Goal: Task Accomplishment & Management: Manage account settings

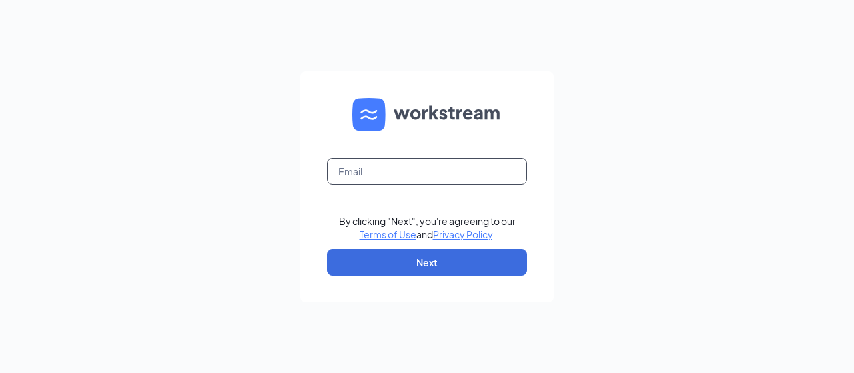
click at [381, 175] on input "text" at bounding box center [427, 171] width 200 height 27
click at [408, 172] on input "text" at bounding box center [427, 171] width 200 height 27
type input "la1249@pjunited.com"
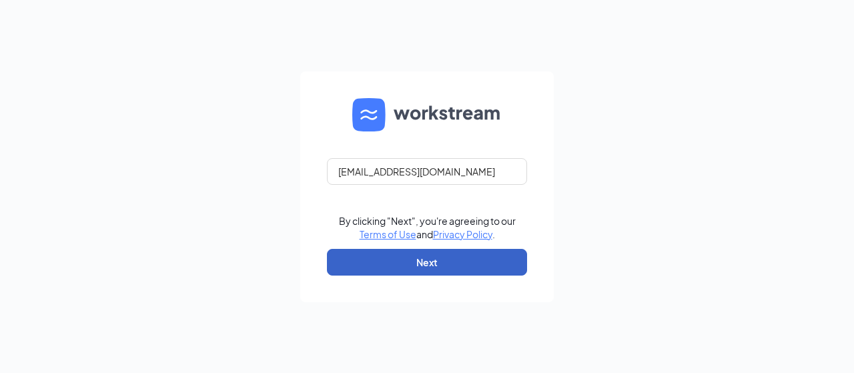
click at [421, 263] on button "Next" at bounding box center [427, 262] width 200 height 27
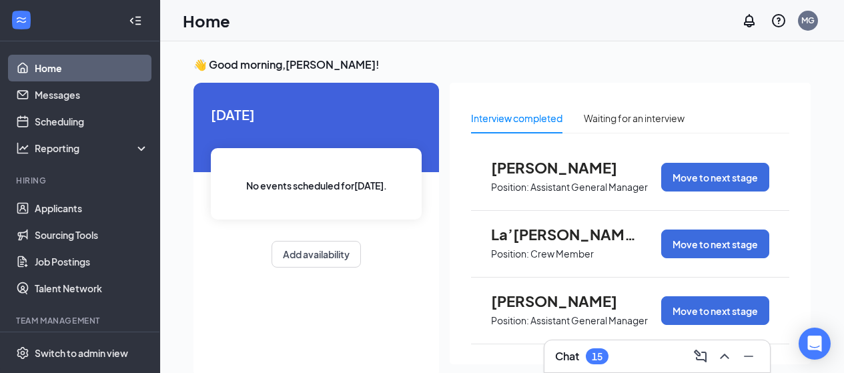
click at [573, 166] on span "Kawonas Brown" at bounding box center [564, 167] width 147 height 17
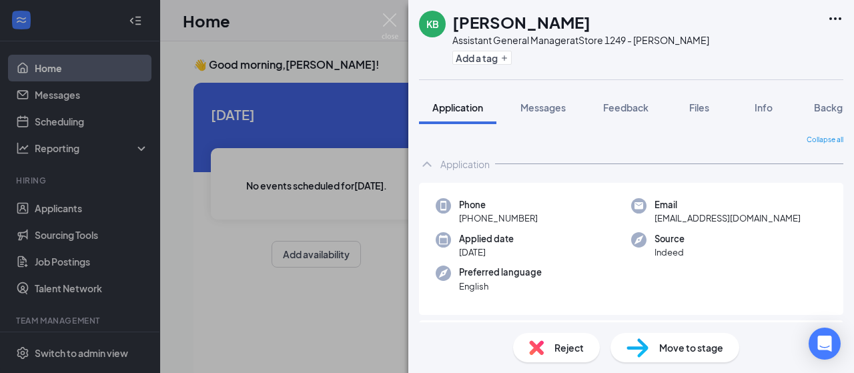
click at [831, 85] on div "KB Kawonas Brown Assistant General Manager at Store 1249 - Perkins Add a tag Ap…" at bounding box center [631, 186] width 446 height 373
click at [822, 108] on span "Background" at bounding box center [841, 107] width 55 height 12
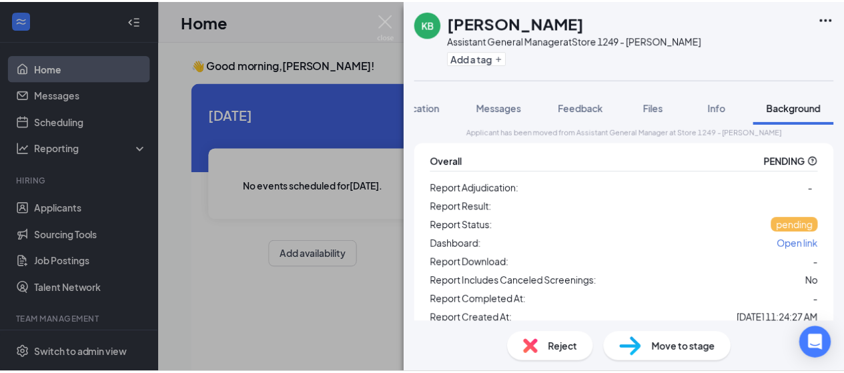
scroll to position [110, 0]
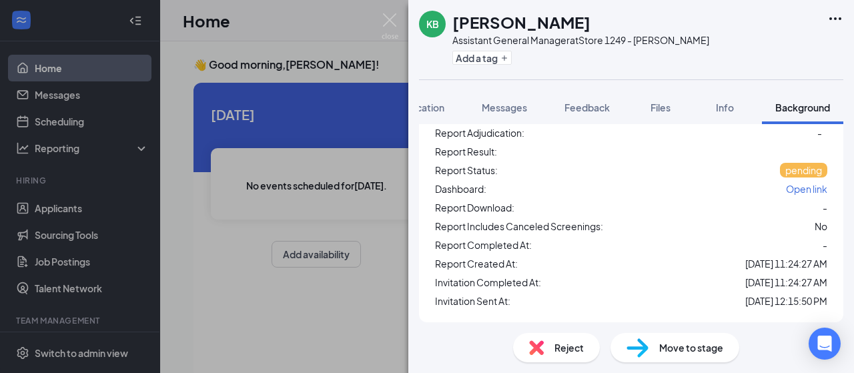
click at [49, 210] on div "KB Kawonas Brown Assistant General Manager at Store 1249 - Perkins Add a tag Ap…" at bounding box center [427, 186] width 854 height 373
click at [61, 206] on div "KB Kawonas Brown Assistant General Manager at Store 1249 - Perkins Add a tag Ap…" at bounding box center [427, 186] width 854 height 373
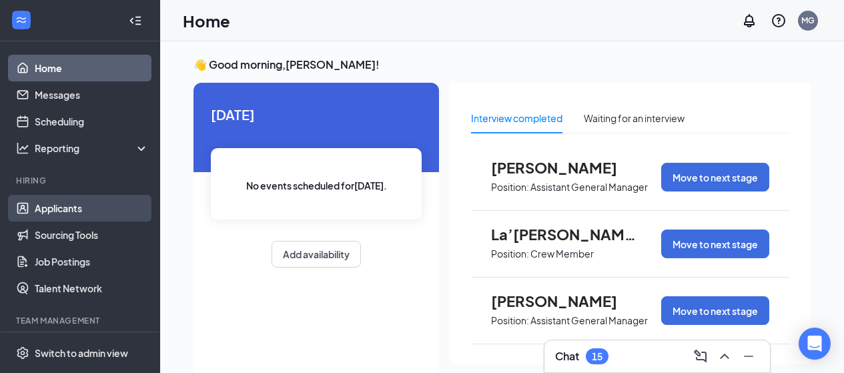
click at [73, 208] on link "Applicants" at bounding box center [92, 208] width 114 height 27
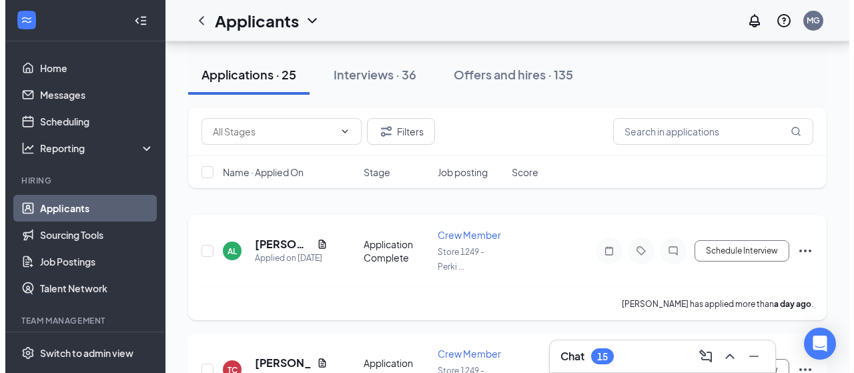
scroll to position [67, 0]
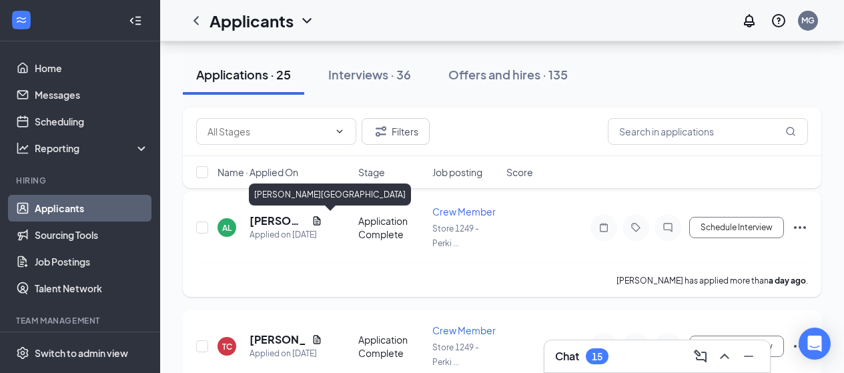
click at [268, 222] on h5 "April London" at bounding box center [278, 221] width 57 height 15
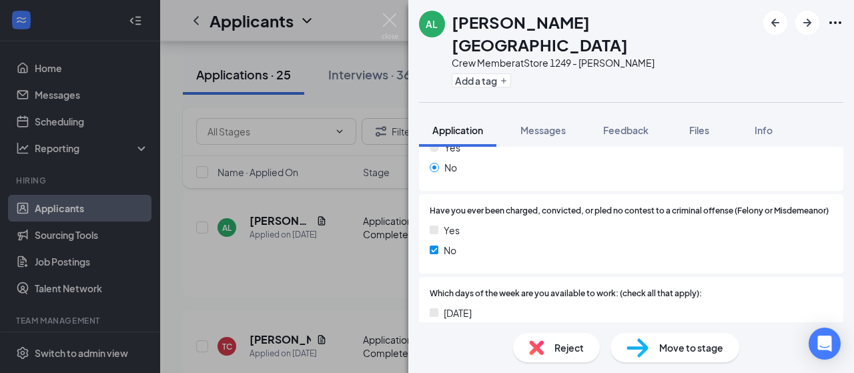
scroll to position [133, 0]
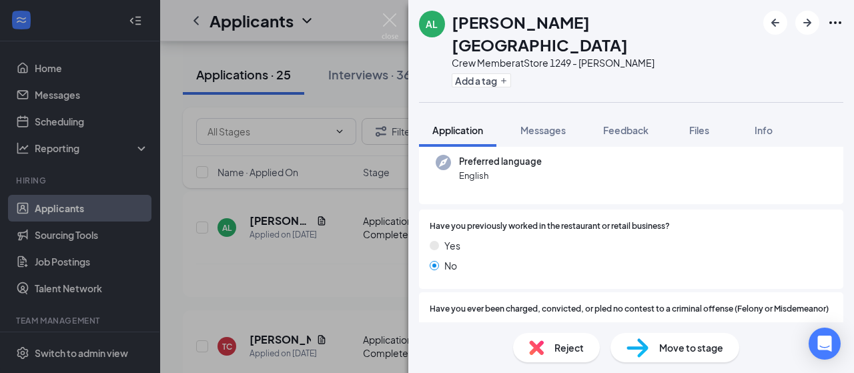
click at [569, 350] on span "Reject" at bounding box center [569, 347] width 29 height 15
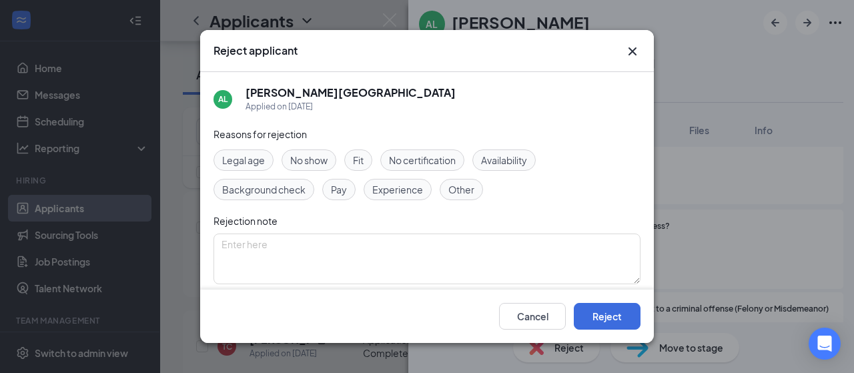
click at [359, 164] on span "Fit" at bounding box center [358, 160] width 11 height 15
click at [596, 302] on div "Cancel Reject" at bounding box center [427, 316] width 454 height 53
click at [605, 310] on button "Reject" at bounding box center [607, 316] width 67 height 27
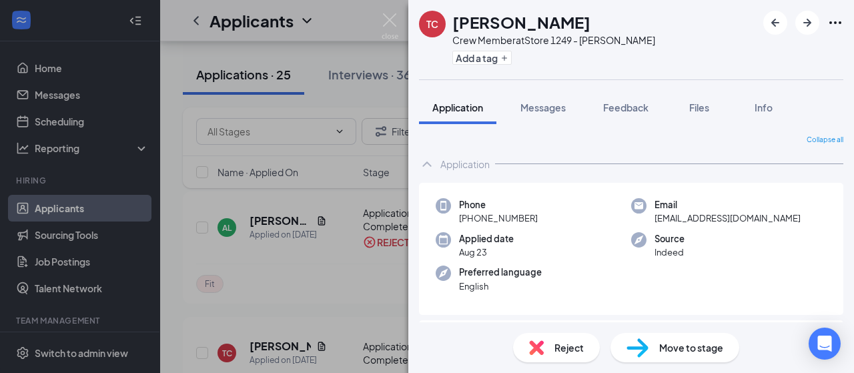
click at [316, 264] on div "TC taryn Carr Crew Member at Store 1249 - Perkins Add a tag Application Message…" at bounding box center [427, 186] width 854 height 373
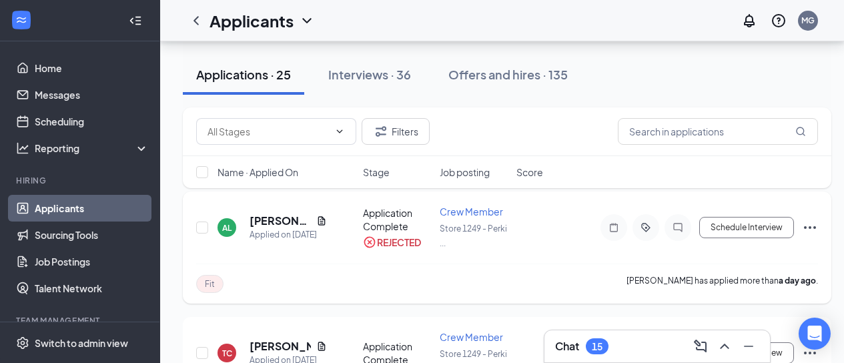
drag, startPoint x: 308, startPoint y: 281, endPoint x: 298, endPoint y: 286, distance: 11.9
click at [302, 283] on div "Fit April London has applied more than a day ago ." at bounding box center [507, 284] width 622 height 40
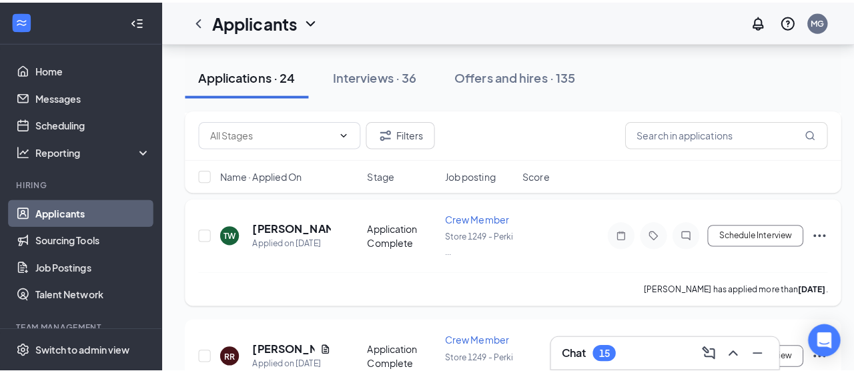
scroll to position [200, 0]
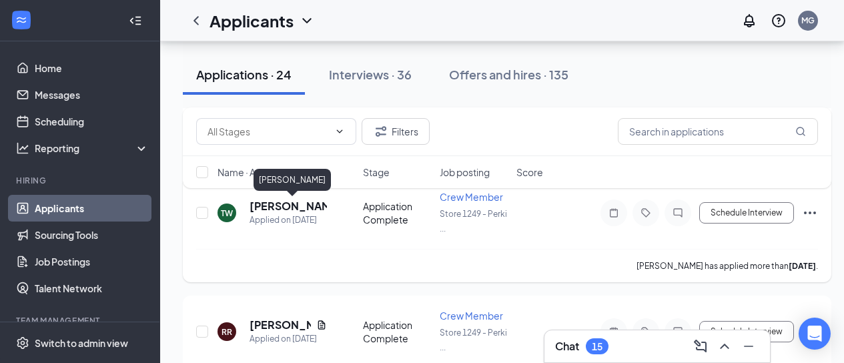
click at [285, 210] on h5 "Tyree Wilson" at bounding box center [288, 206] width 77 height 15
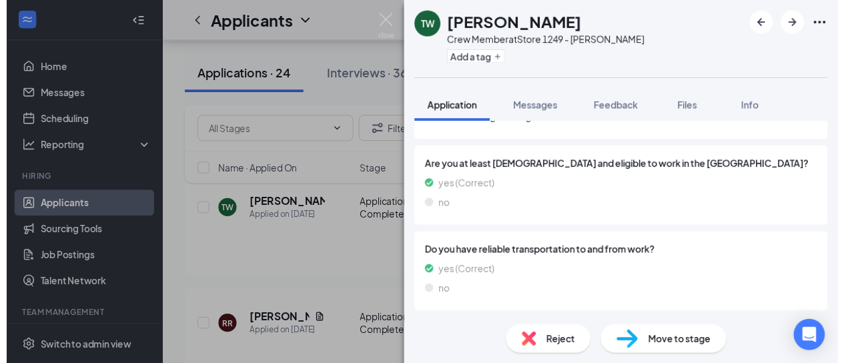
scroll to position [680, 0]
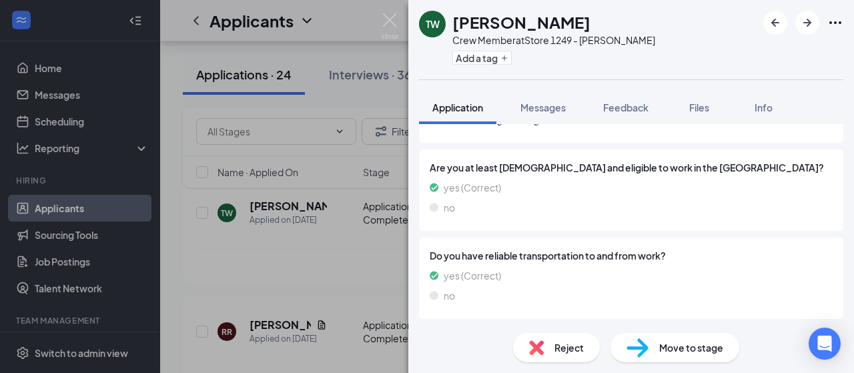
click at [206, 246] on div "TW Tyree Wilson Crew Member at Store 1249 - Perkins Add a tag Application Messa…" at bounding box center [427, 186] width 854 height 373
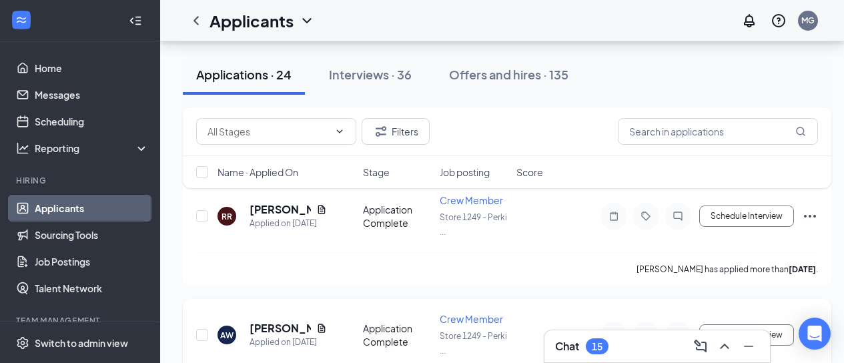
scroll to position [334, 0]
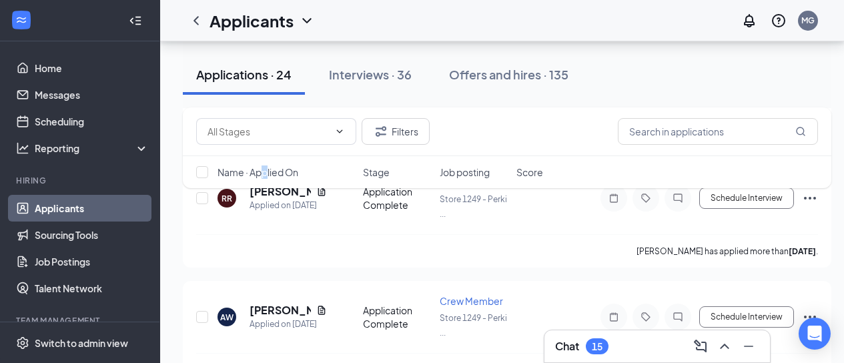
click at [266, 192] on div "Filters Name · Applied On Stage Job posting Score" at bounding box center [507, 154] width 649 height 94
click at [270, 192] on div "Filters Name · Applied On Stage Job posting Score" at bounding box center [507, 154] width 649 height 94
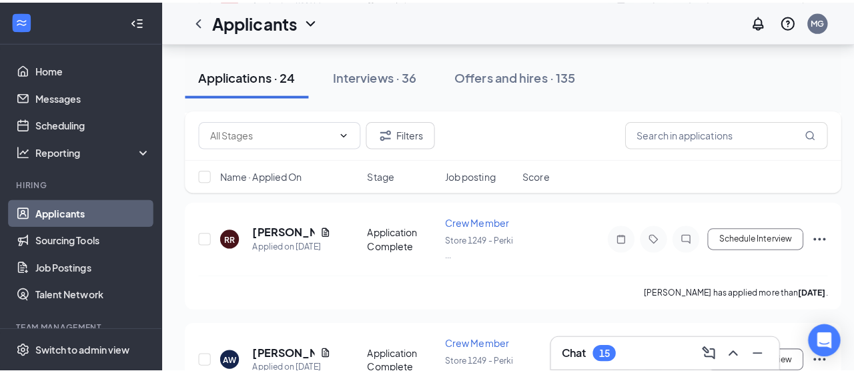
scroll to position [267, 0]
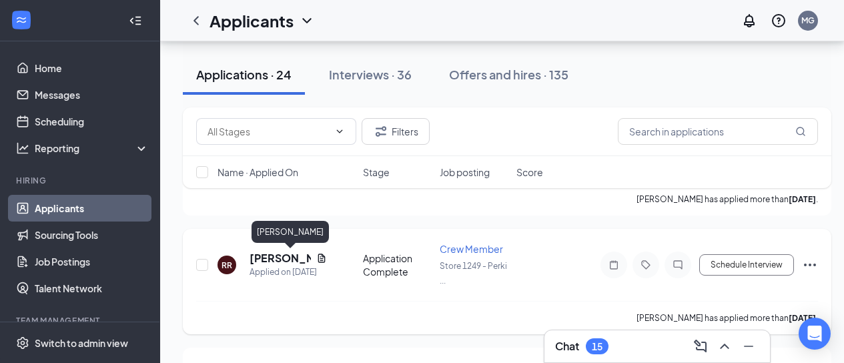
click at [271, 259] on h5 "Ruben Ruffin" at bounding box center [280, 258] width 61 height 15
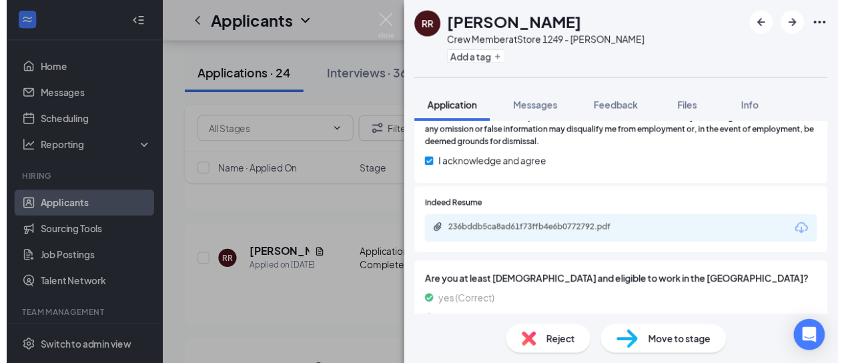
scroll to position [619, 0]
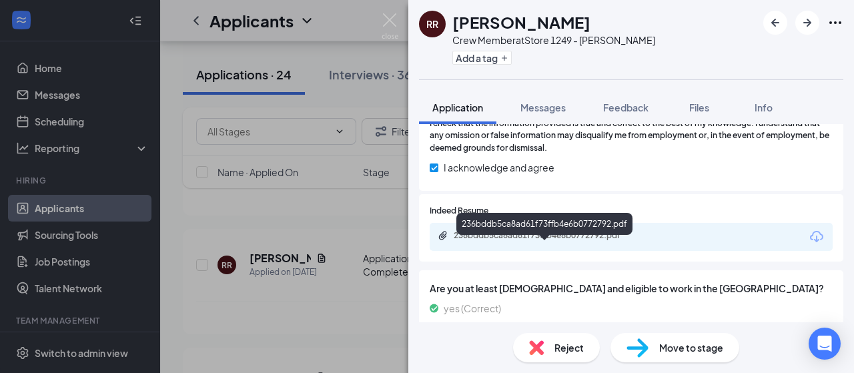
click at [531, 241] on div "236bddb5ca8ad61f73ffb4e6b0772792.pdf" at bounding box center [547, 235] width 187 height 11
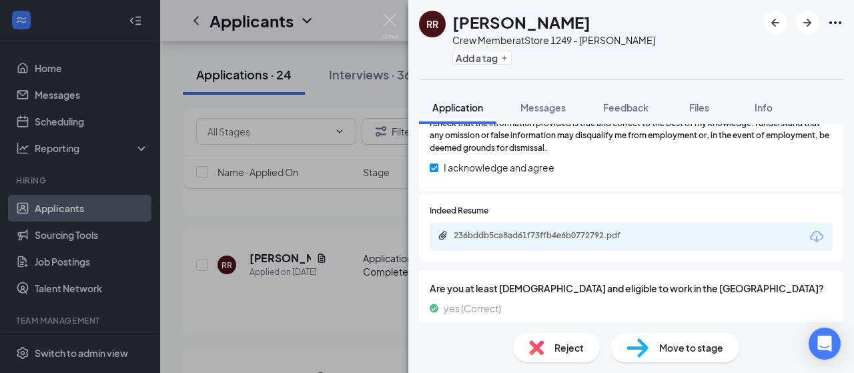
click at [336, 318] on div "RR Ruben Ruffin Crew Member at Store 1249 - Perkins Add a tag Application Messa…" at bounding box center [427, 186] width 854 height 373
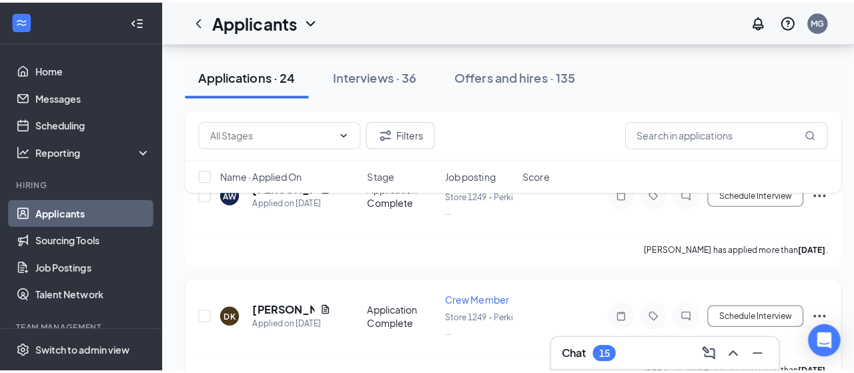
scroll to position [467, 0]
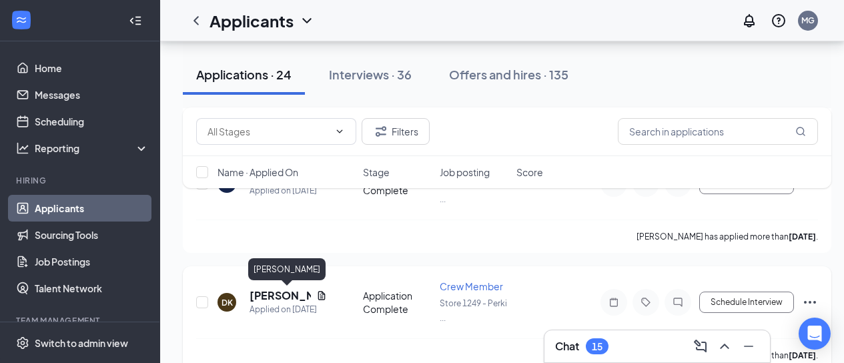
click at [297, 298] on h5 "Deshawn Kelly" at bounding box center [280, 295] width 61 height 15
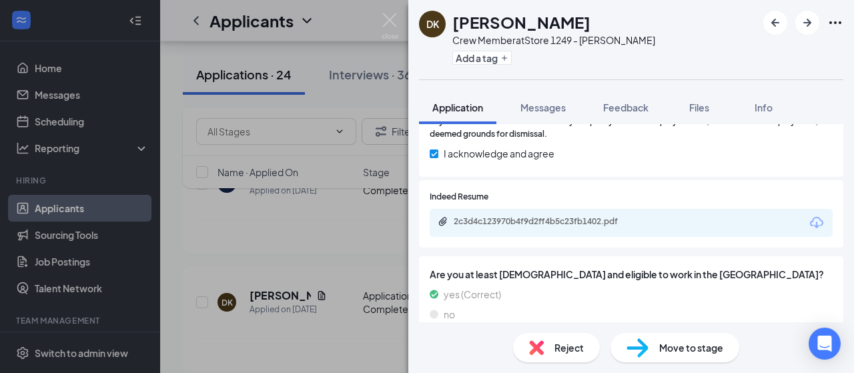
scroll to position [667, 0]
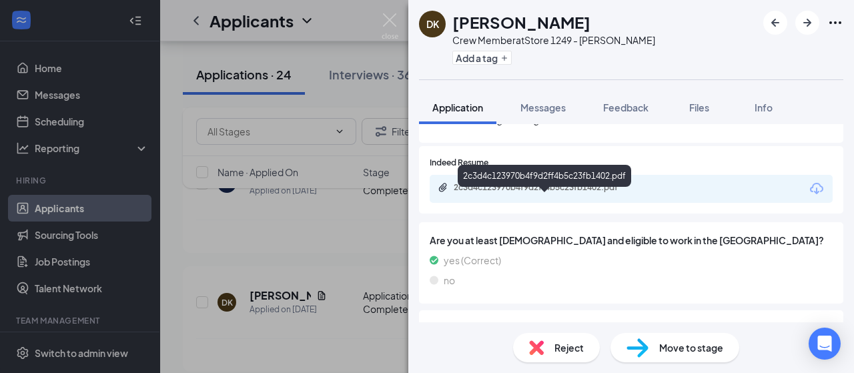
click at [524, 193] on div "2c3d4c123970b4f9d2ff4b5c23fb1402.pdf" at bounding box center [547, 187] width 187 height 11
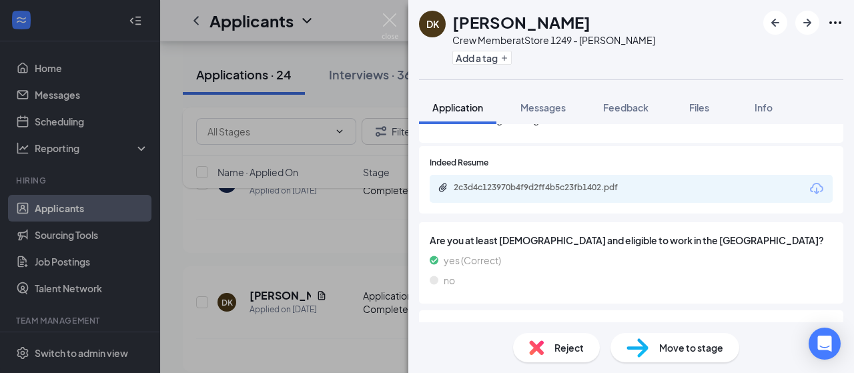
scroll to position [748, 0]
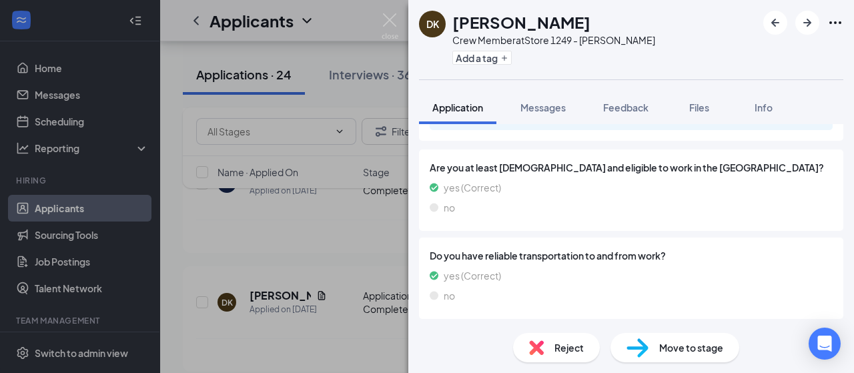
click at [667, 352] on span "Move to stage" at bounding box center [691, 347] width 64 height 15
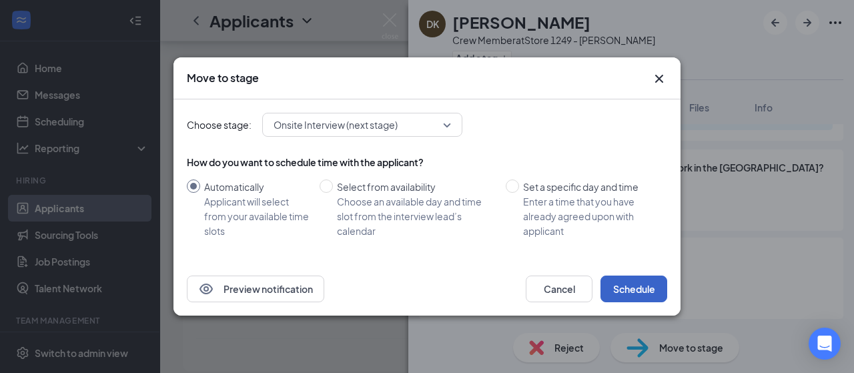
click at [623, 292] on button "Schedule" at bounding box center [634, 289] width 67 height 27
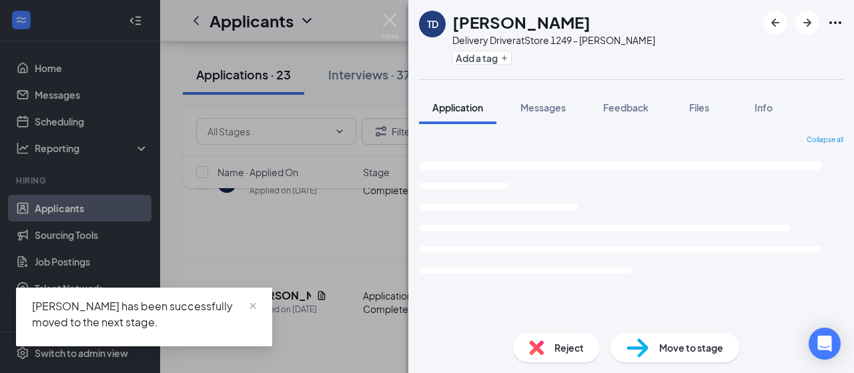
click at [264, 232] on div "TD Tyasia Dixon Delivery Driver at Store 1249 - Perkins Add a tag Application M…" at bounding box center [427, 186] width 854 height 373
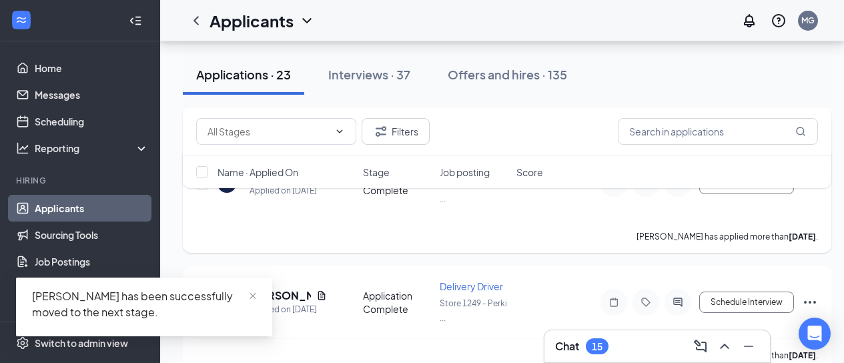
click at [288, 232] on div "Alyssa Wenzy has applied more than 3 days ago ." at bounding box center [507, 236] width 622 height 33
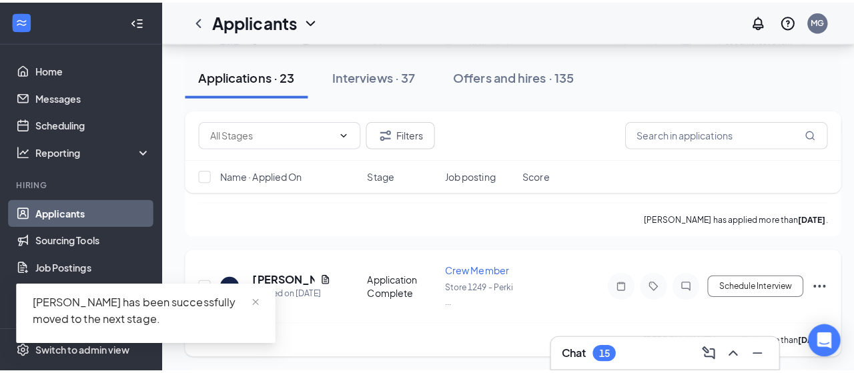
scroll to position [601, 0]
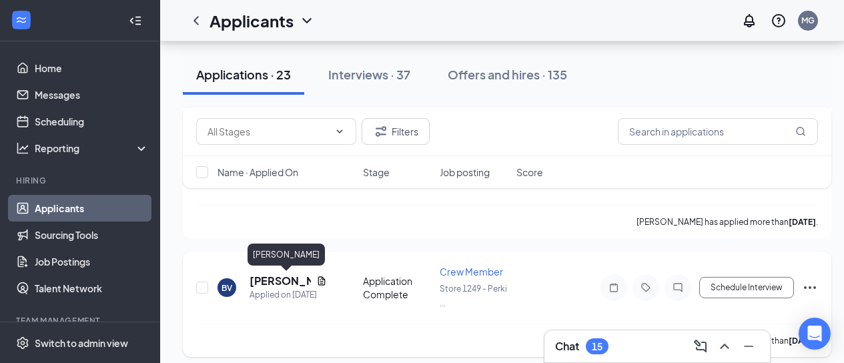
click at [276, 279] on h5 "Brieanna Veals" at bounding box center [280, 281] width 61 height 15
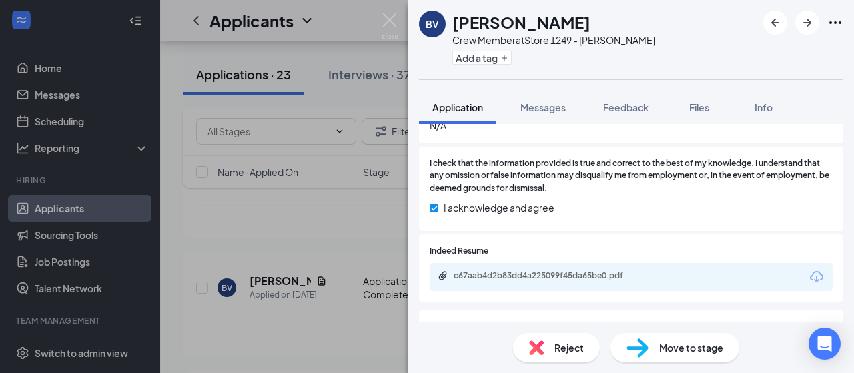
scroll to position [590, 0]
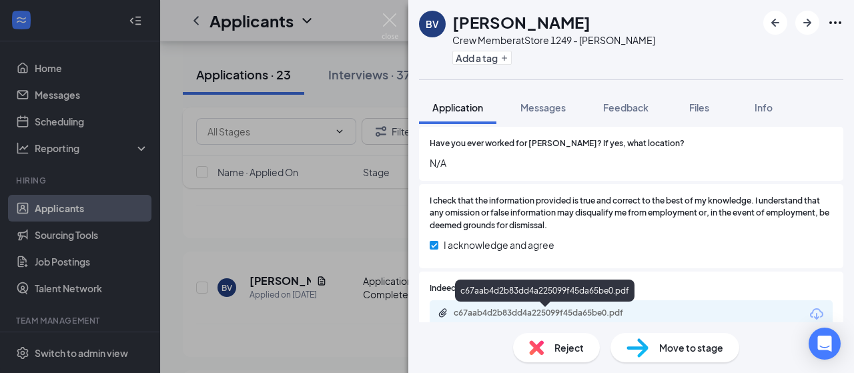
click at [551, 313] on div "c67aab4d2b83dd4a225099f45da65be0.pdf" at bounding box center [547, 313] width 187 height 11
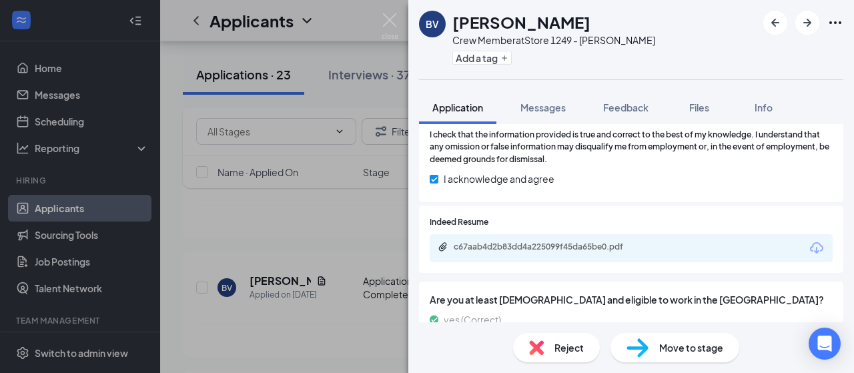
scroll to position [657, 0]
click at [675, 346] on span "Move to stage" at bounding box center [691, 347] width 64 height 15
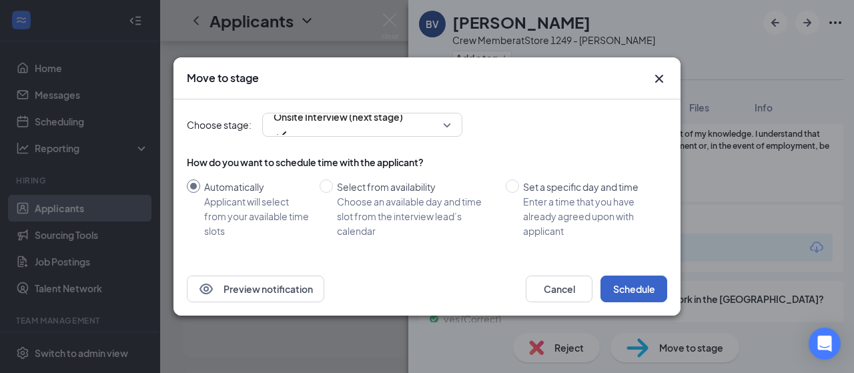
click at [628, 285] on button "Schedule" at bounding box center [634, 289] width 67 height 27
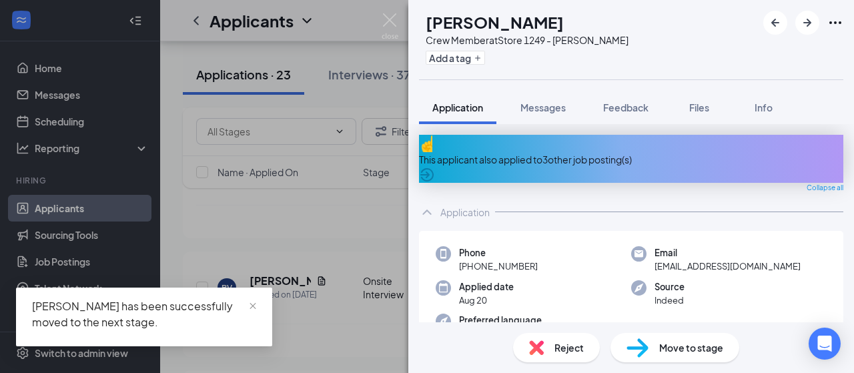
click at [201, 215] on div "AC Aniya Camble Crew Member at Store 1249 - Perkins Add a tag Application Messa…" at bounding box center [427, 186] width 854 height 373
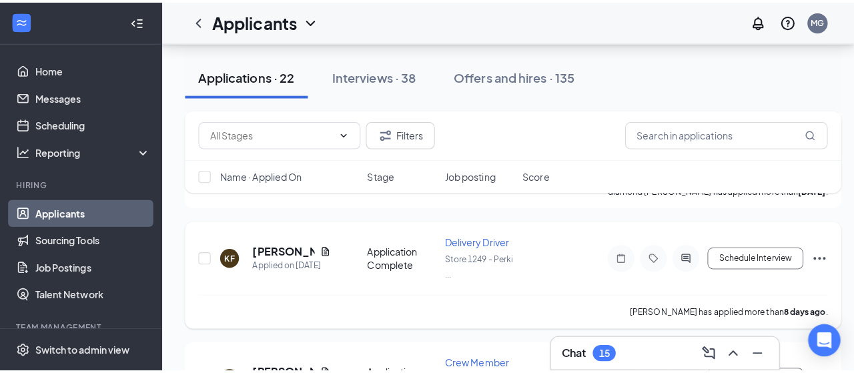
scroll to position [1135, 0]
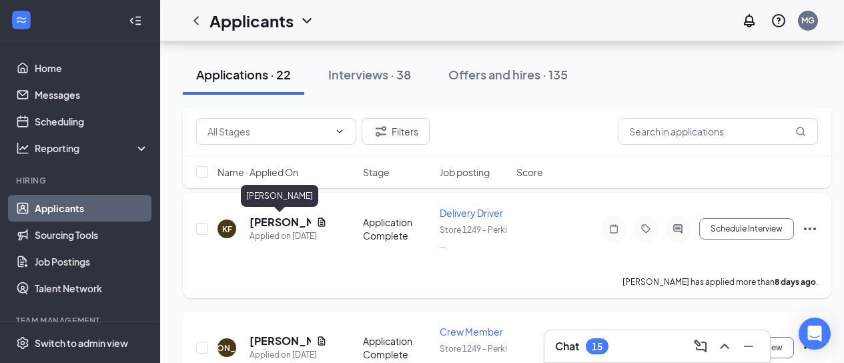
click at [289, 222] on h5 "Kameron Freeman" at bounding box center [280, 222] width 61 height 15
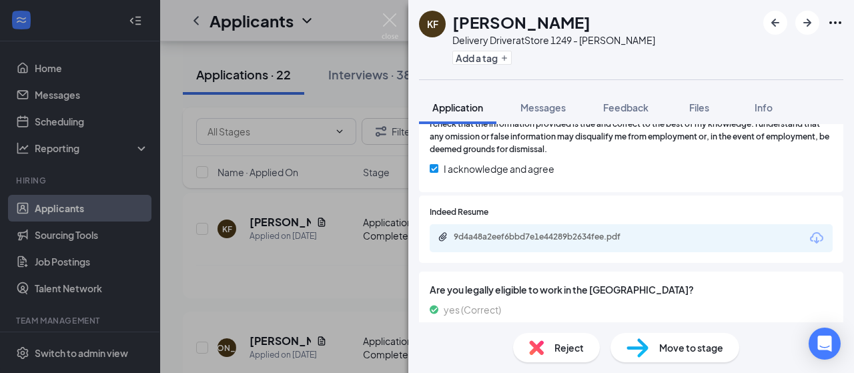
scroll to position [801, 0]
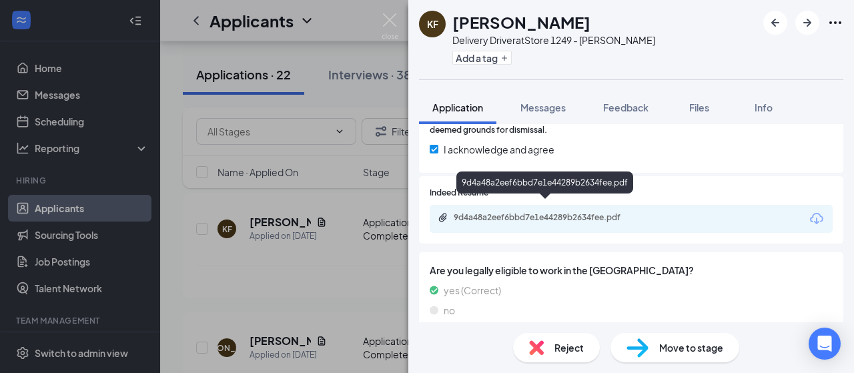
click at [507, 212] on div "9d4a48a2eef6bbd7e1e44289b2634fee.pdf" at bounding box center [547, 217] width 187 height 11
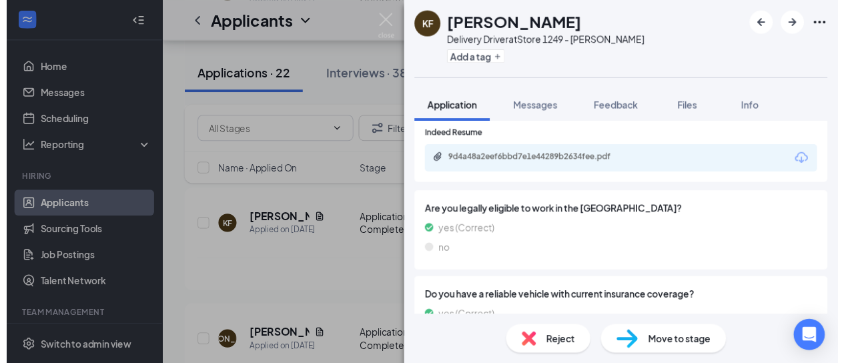
scroll to position [934, 0]
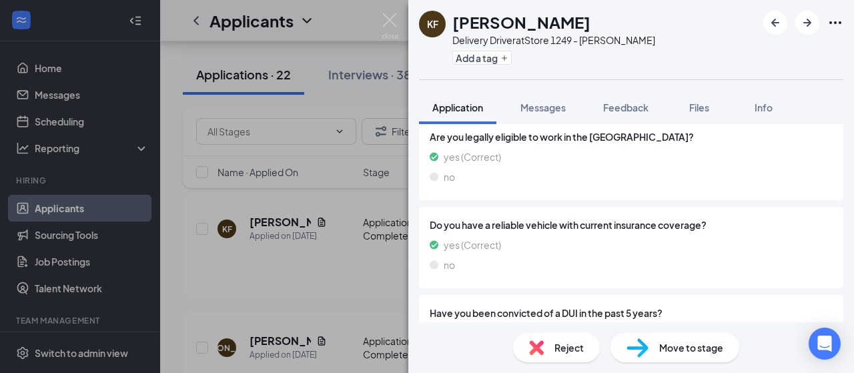
click at [264, 294] on div "KF Kameron Freeman Delivery Driver at Store 1249 - Perkins Add a tag Applicatio…" at bounding box center [427, 186] width 854 height 373
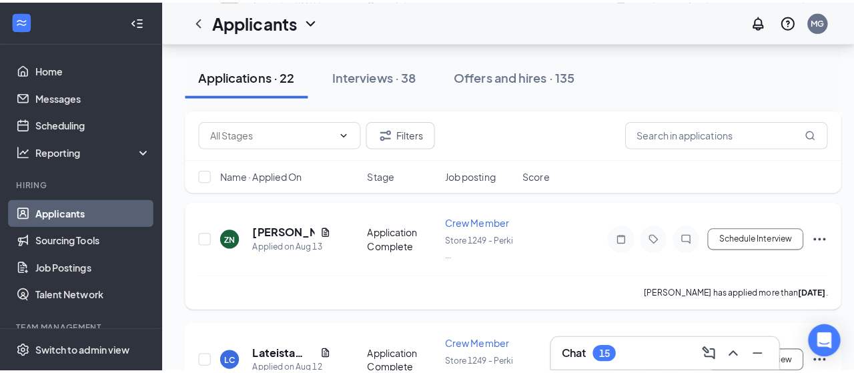
scroll to position [1335, 0]
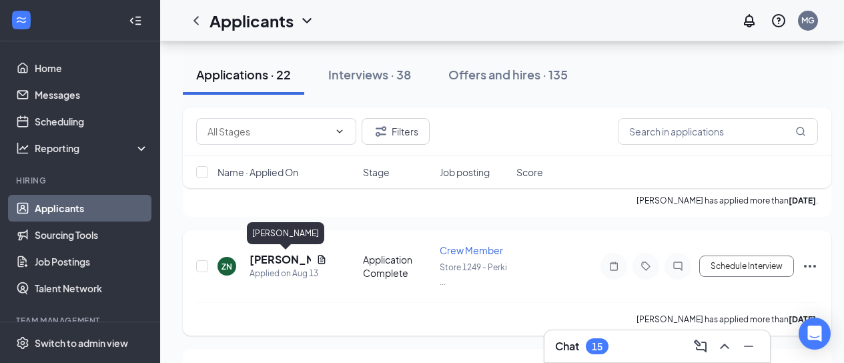
click at [263, 260] on h5 "Zyaira Nealond" at bounding box center [280, 259] width 61 height 15
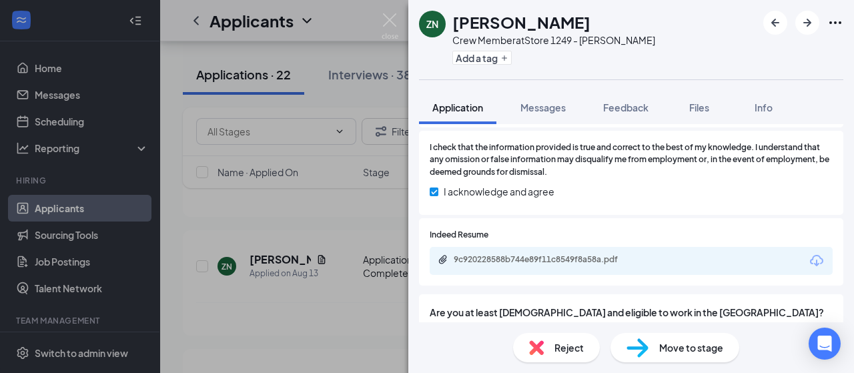
scroll to position [667, 0]
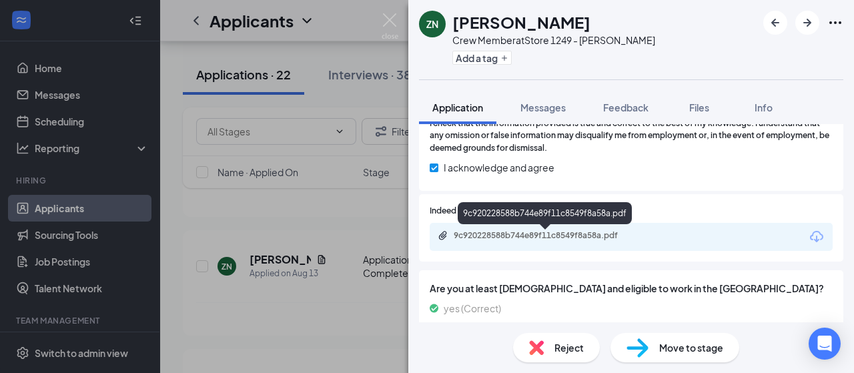
click at [541, 235] on div "9c920228588b744e89f11c8549f8a58a.pdf" at bounding box center [547, 235] width 187 height 11
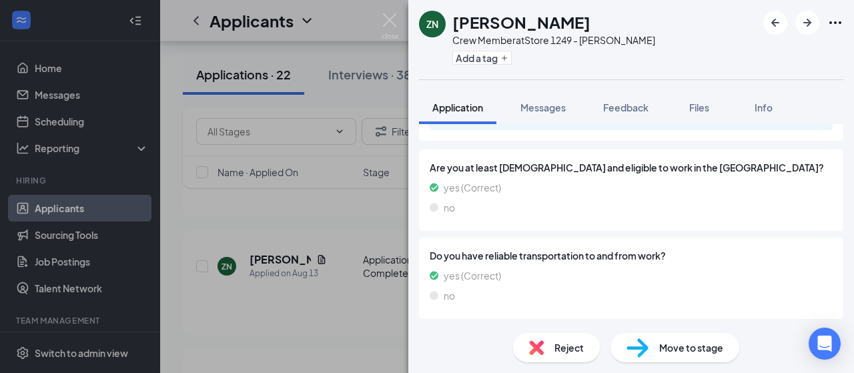
scroll to position [785, 0]
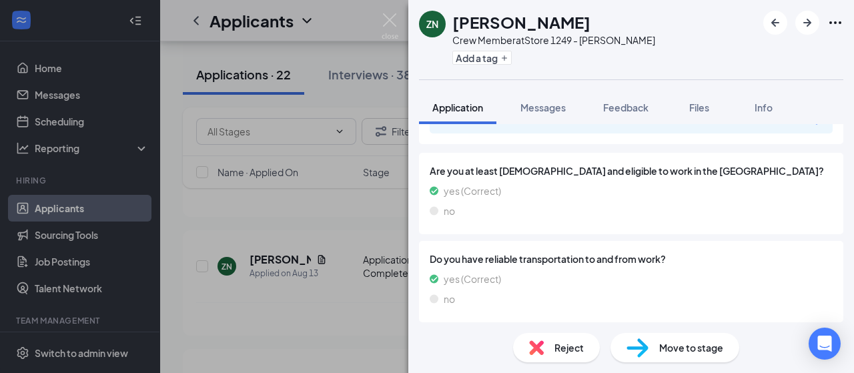
click at [559, 344] on span "Reject" at bounding box center [569, 347] width 29 height 15
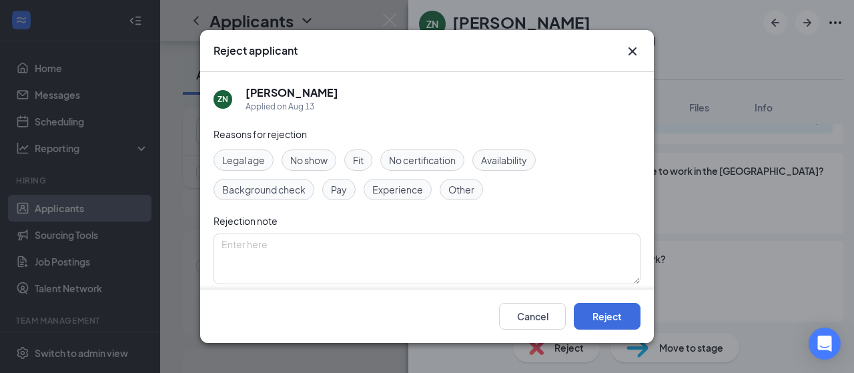
click at [358, 163] on span "Fit" at bounding box center [358, 160] width 11 height 15
click at [607, 312] on button "Reject" at bounding box center [607, 316] width 67 height 27
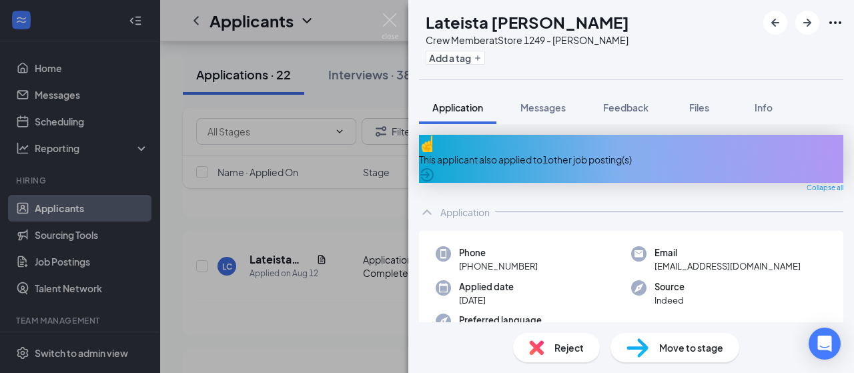
click at [66, 123] on div "LC Lateista Carter Crew Member at Store 1249 - Perkins Add a tag Application Me…" at bounding box center [427, 186] width 854 height 373
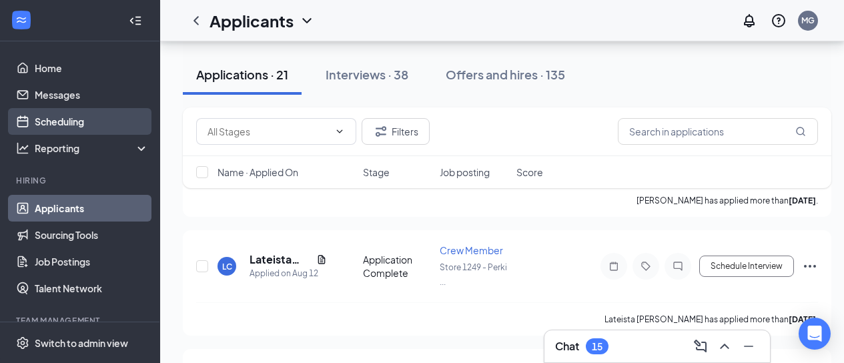
click at [78, 123] on link "Scheduling" at bounding box center [92, 121] width 114 height 27
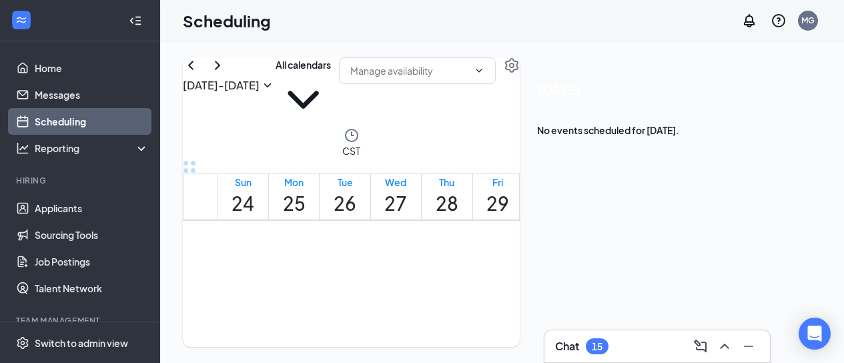
scroll to position [1057, 0]
click at [382, 291] on span "1:30-2:00 PM" at bounding box center [377, 293] width 23 height 39
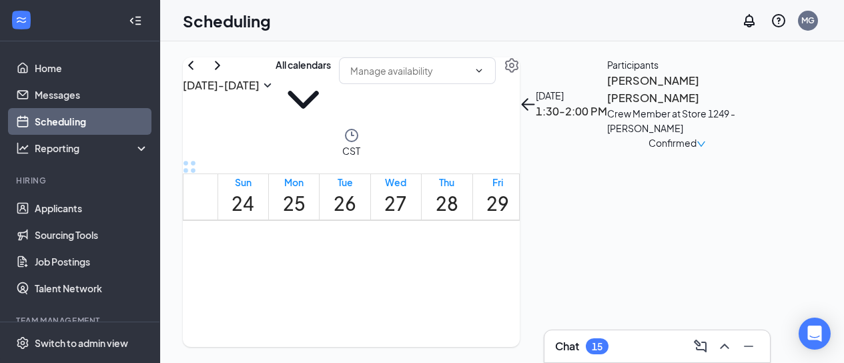
scroll to position [1123, 0]
click at [393, 246] on span "2:00-2:30 PM" at bounding box center [400, 226] width 23 height 39
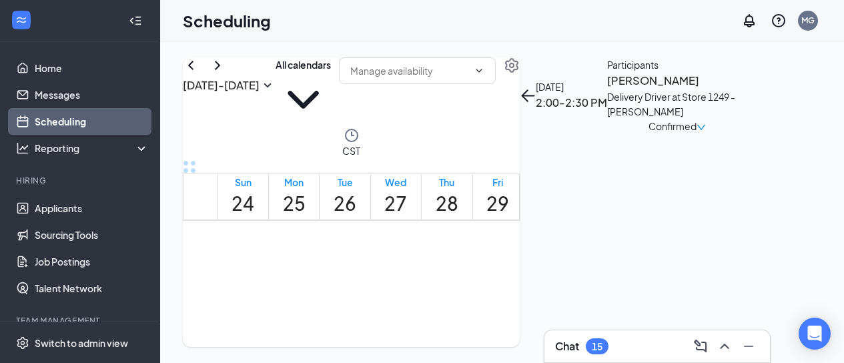
scroll to position [990, 0]
click at [381, 268] on span "12:30-1:00 PM" at bounding box center [387, 274] width 27 height 39
click at [372, 255] on span "12:00-12:30 PM" at bounding box center [360, 274] width 27 height 39
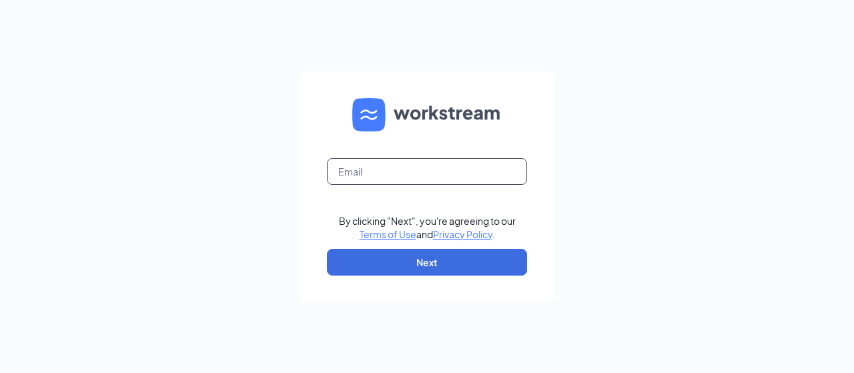
click at [346, 172] on input "text" at bounding box center [427, 171] width 200 height 27
type input "la1249@pjunited.com"
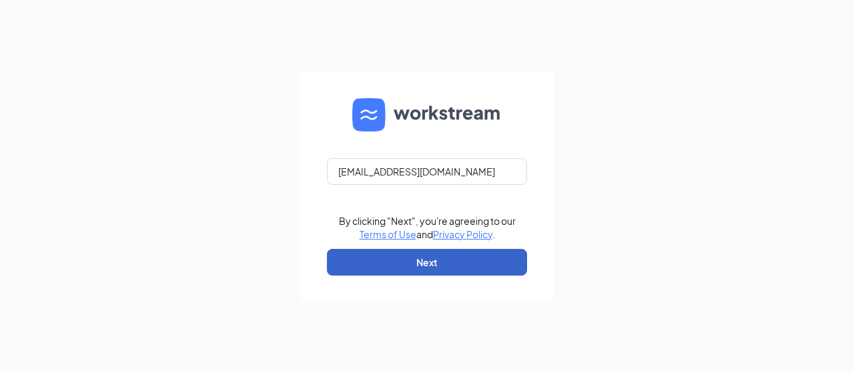
click at [433, 263] on button "Next" at bounding box center [427, 262] width 200 height 27
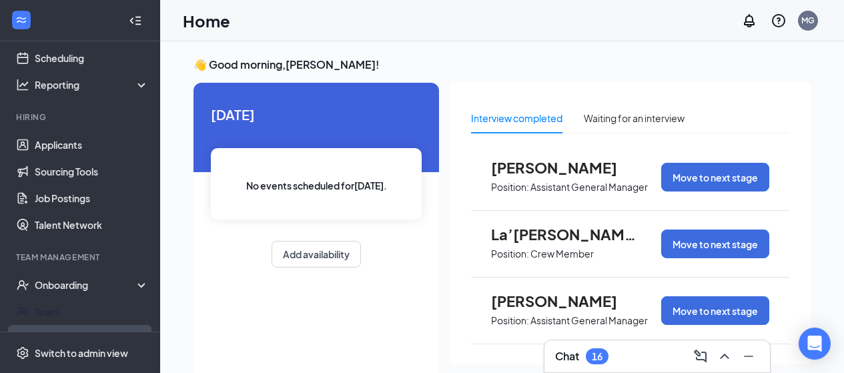
scroll to position [176, 0]
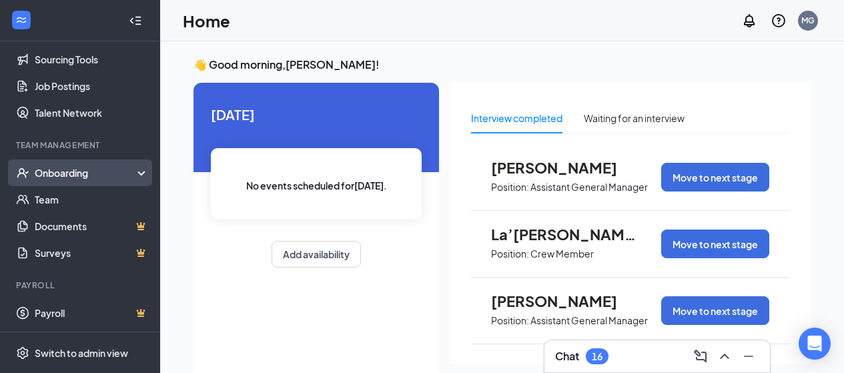
click at [54, 175] on div "Onboarding" at bounding box center [86, 172] width 103 height 13
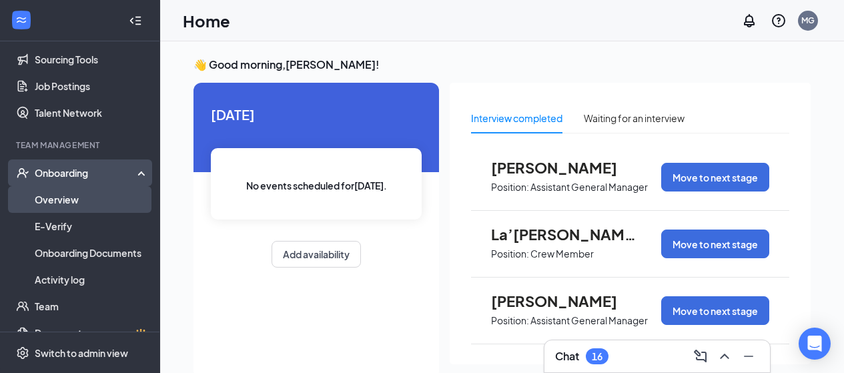
click at [60, 198] on link "Overview" at bounding box center [92, 199] width 114 height 27
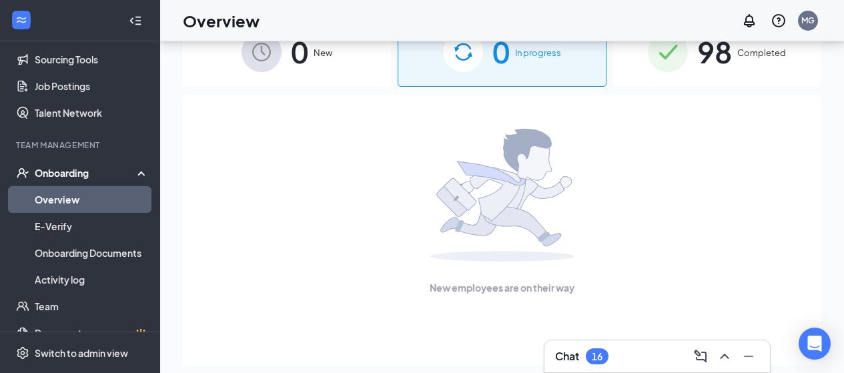
scroll to position [60, 0]
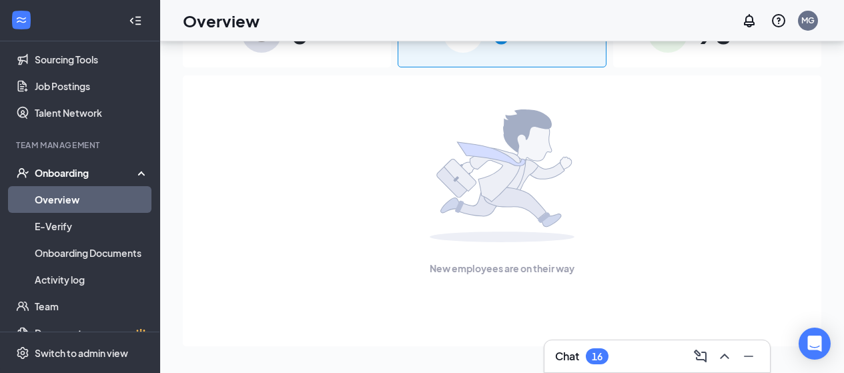
click at [63, 203] on link "Overview" at bounding box center [92, 199] width 114 height 27
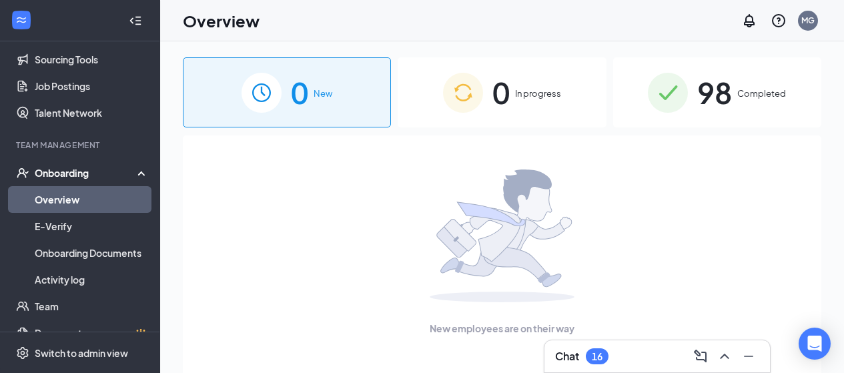
click at [710, 91] on span "98" at bounding box center [715, 92] width 35 height 46
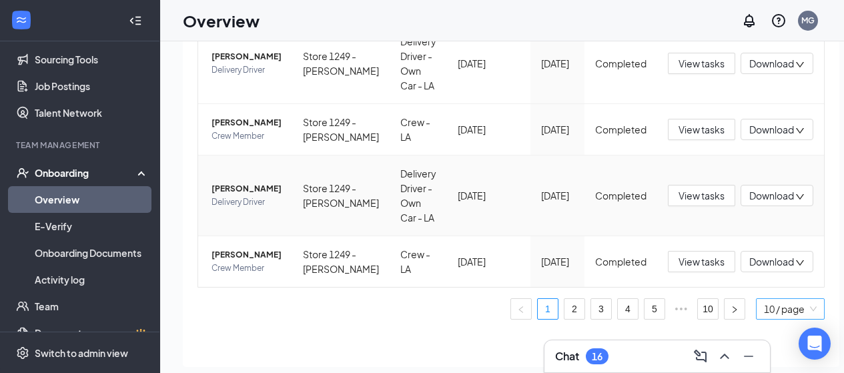
scroll to position [60, 0]
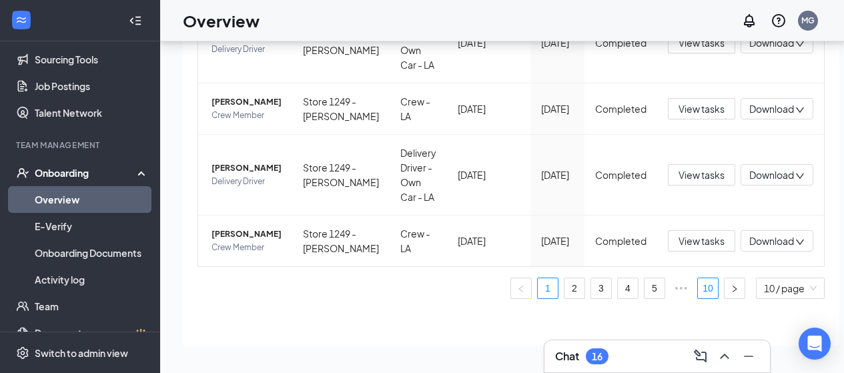
click at [698, 287] on link "10" at bounding box center [708, 288] width 20 height 20
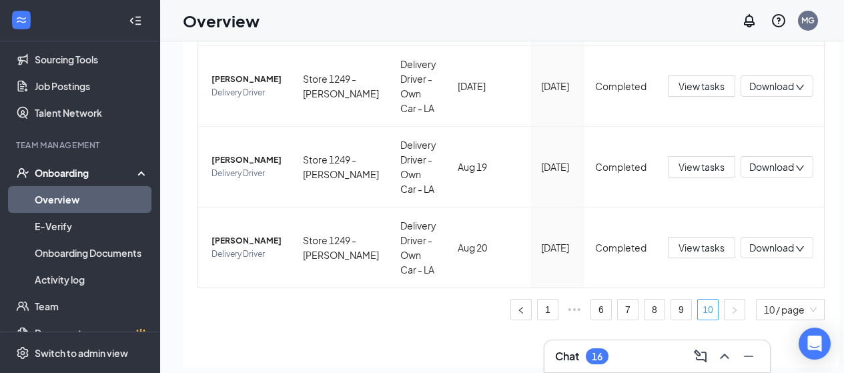
scroll to position [60, 0]
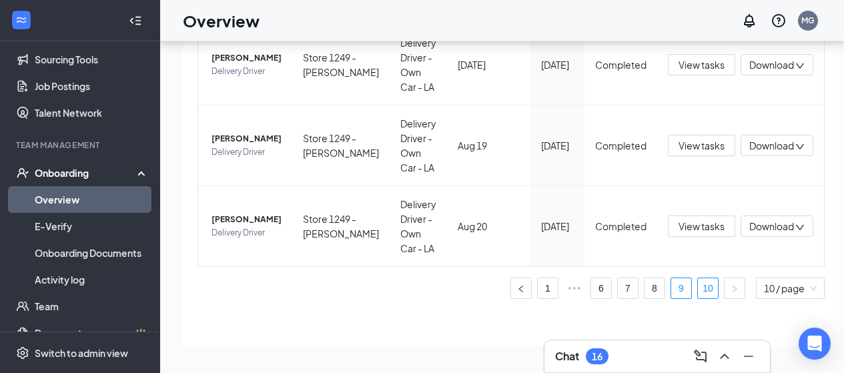
click at [671, 286] on link "9" at bounding box center [681, 288] width 20 height 20
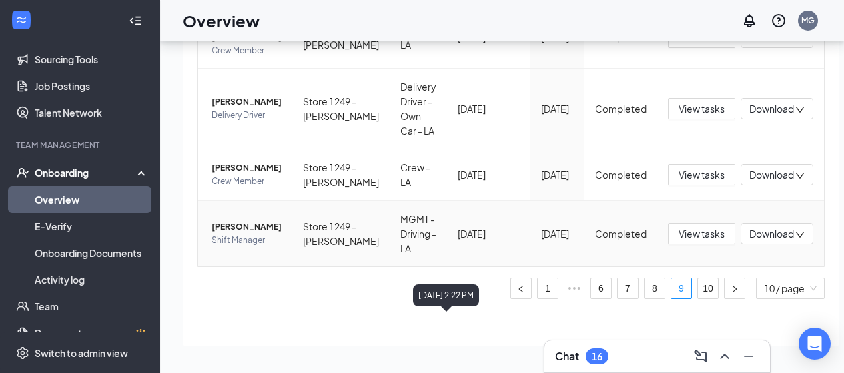
scroll to position [617, 0]
click at [252, 226] on span "[PERSON_NAME]" at bounding box center [247, 226] width 70 height 13
